Goal: Task Accomplishment & Management: Use online tool/utility

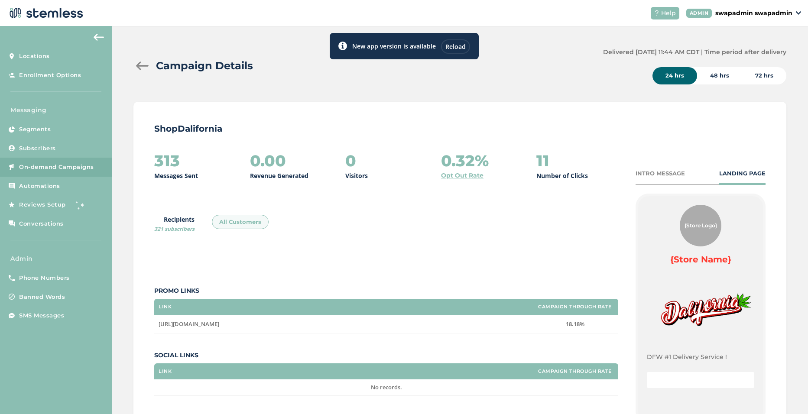
scroll to position [77, 0]
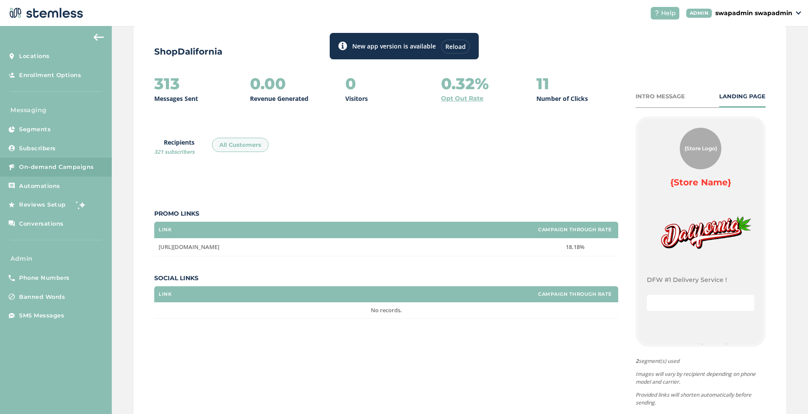
click at [457, 43] on div "Reload" at bounding box center [455, 46] width 29 height 14
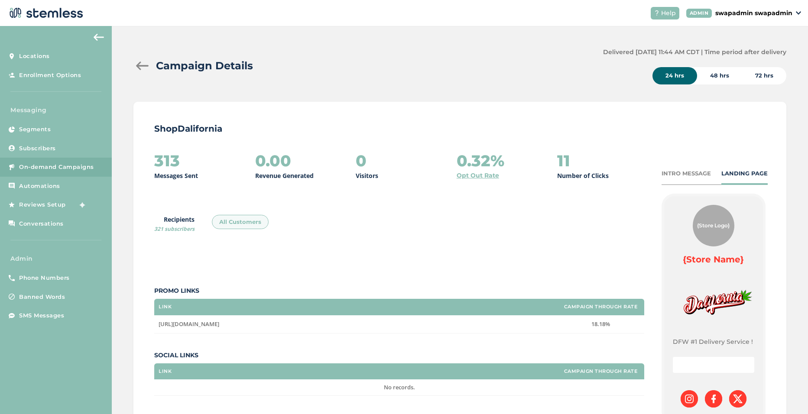
click at [771, 11] on p "swapadmin swapadmin" at bounding box center [754, 13] width 77 height 9
click at [766, 60] on span "Impersonate" at bounding box center [770, 62] width 42 height 9
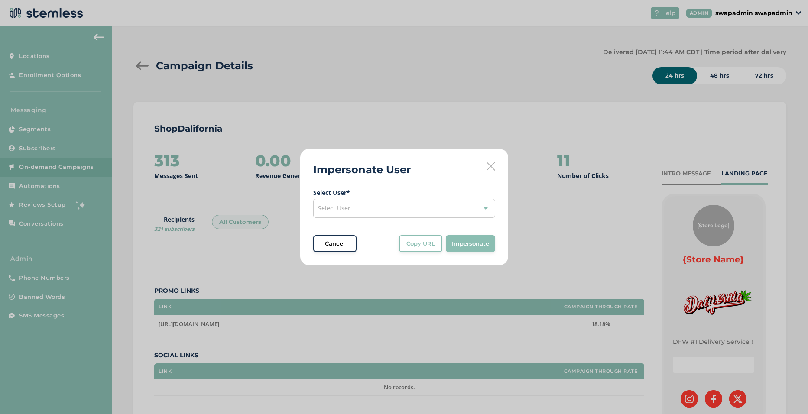
click at [336, 210] on span "Select User" at bounding box center [334, 208] width 33 height 8
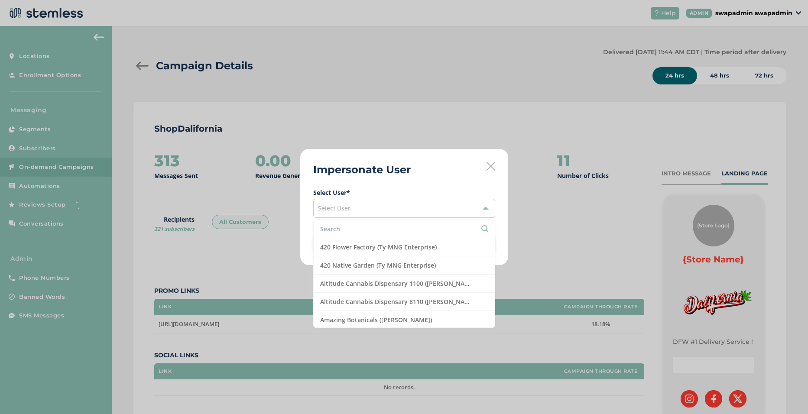
click at [337, 226] on input "text" at bounding box center [404, 229] width 168 height 9
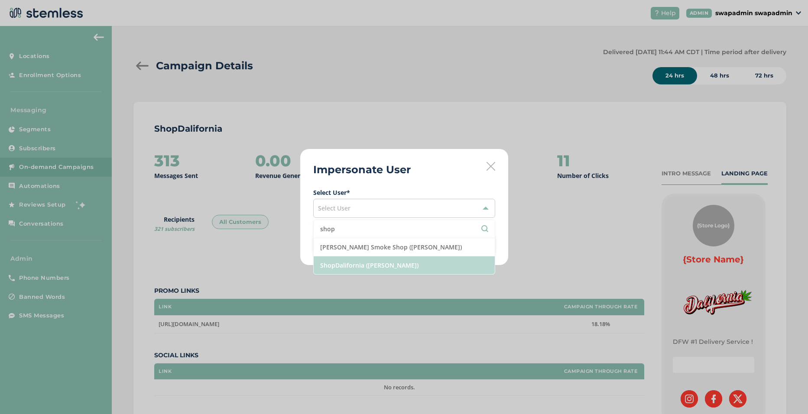
type input "shop"
click at [385, 264] on li "ShopDalifornia (Vickie Jones)" at bounding box center [404, 266] width 181 height 18
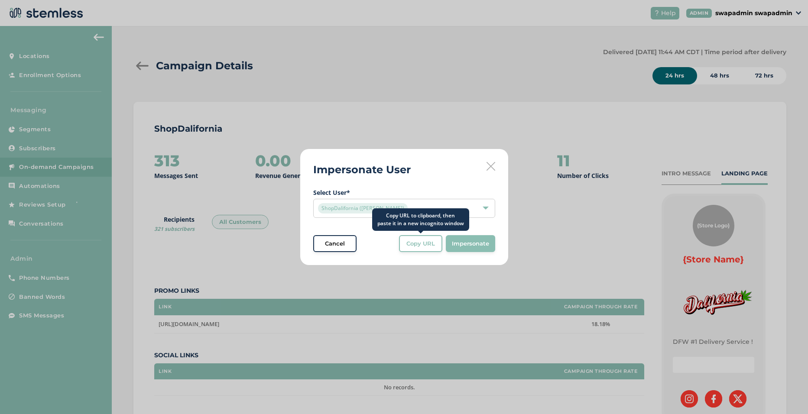
click at [417, 243] on span "Copy URL" at bounding box center [421, 244] width 29 height 9
